Goal: Task Accomplishment & Management: Complete application form

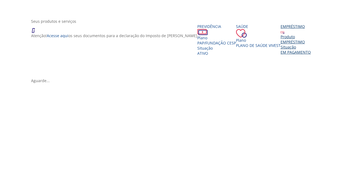
scroll to position [108, 0]
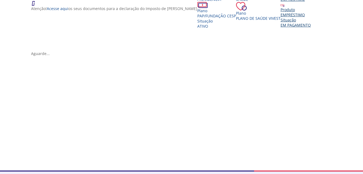
click at [281, 17] on div "EMPRÉSTIMO" at bounding box center [296, 14] width 30 height 5
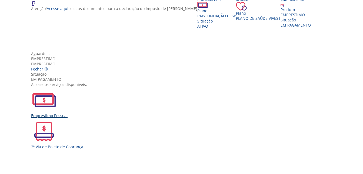
click at [57, 88] on img "Vivest" at bounding box center [44, 100] width 26 height 26
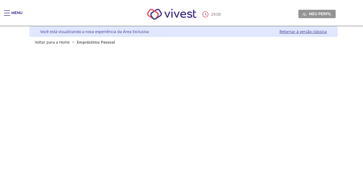
click at [8, 10] on nav "29 : 00 Meu perfil Alterar Senha Sair" at bounding box center [181, 15] width 363 height 24
click at [8, 12] on div "Main header" at bounding box center [7, 15] width 6 height 11
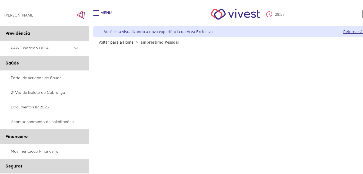
scroll to position [131, 0]
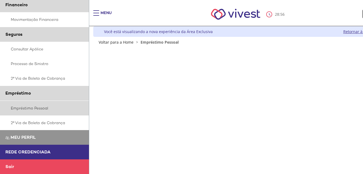
click at [41, 107] on link "Empréstimo Pessoal" at bounding box center [44, 108] width 89 height 15
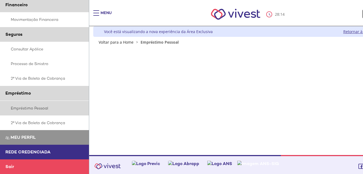
click at [30, 108] on link "Empréstimo Pessoal" at bounding box center [44, 108] width 89 height 15
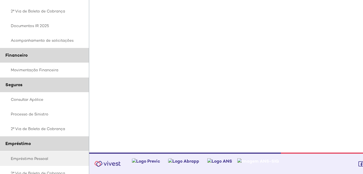
scroll to position [57, 0]
